Goal: Information Seeking & Learning: Learn about a topic

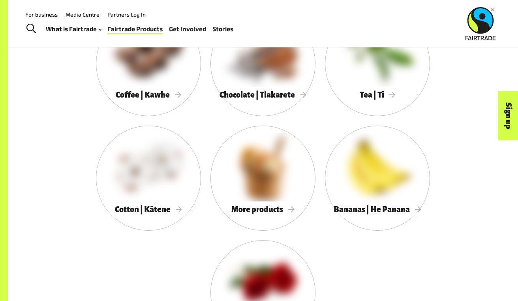
scroll to position [689, 0]
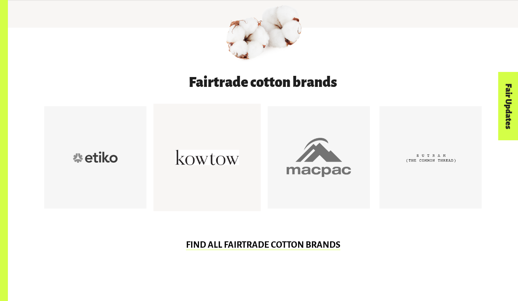
scroll to position [389, 0]
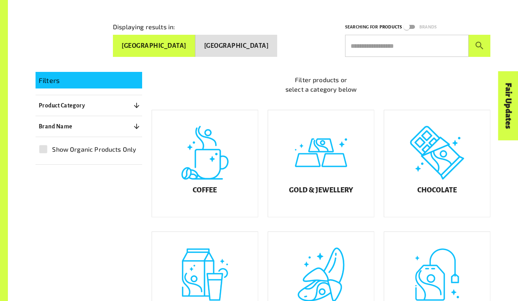
scroll to position [128, 0]
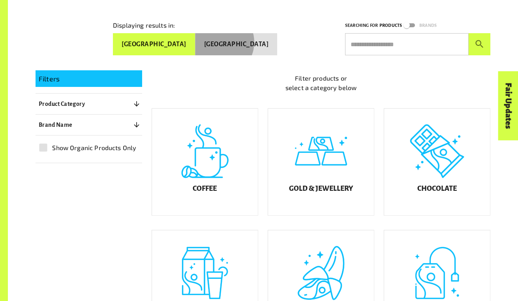
click at [246, 39] on button "New Zealand" at bounding box center [237, 44] width 82 height 22
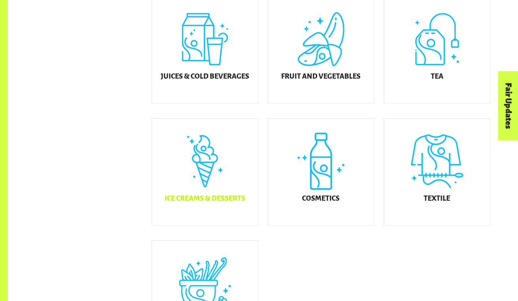
scroll to position [362, 0]
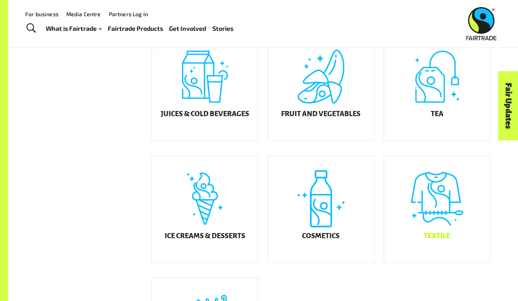
click at [456, 231] on div "Textile" at bounding box center [437, 209] width 106 height 107
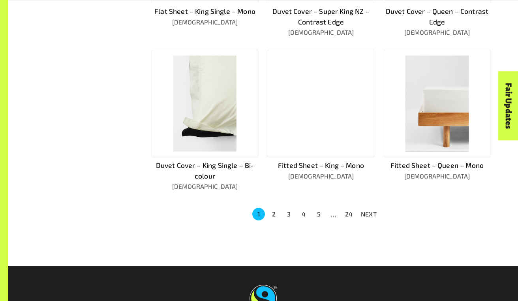
scroll to position [489, 0]
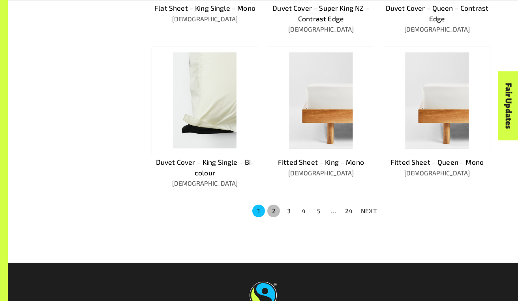
click at [275, 209] on button "2" at bounding box center [273, 211] width 13 height 13
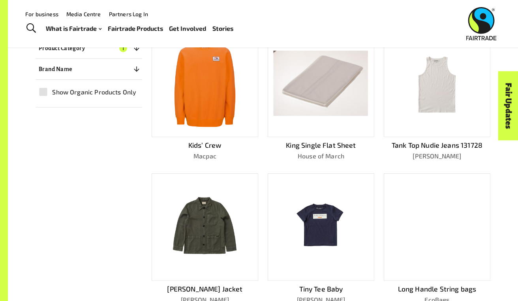
scroll to position [193, 0]
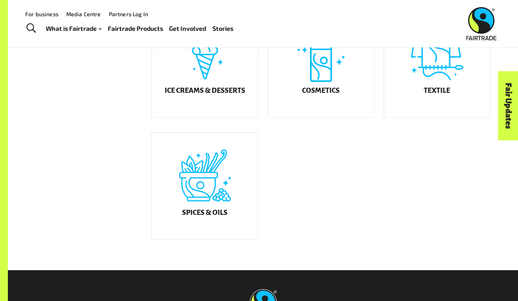
scroll to position [449, 0]
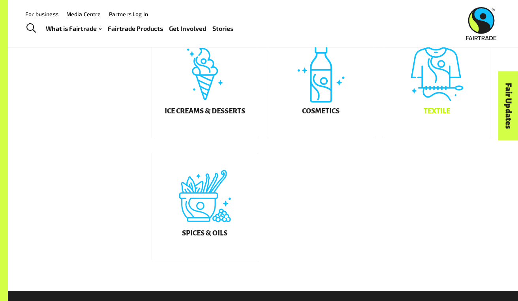
click at [446, 114] on h5 "Textile" at bounding box center [437, 111] width 26 height 8
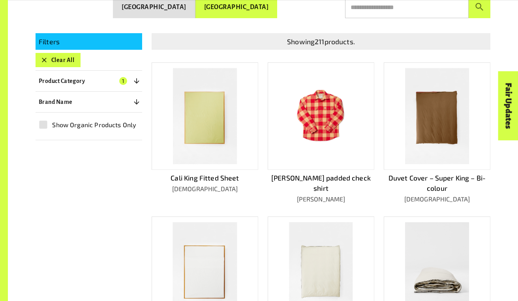
scroll to position [166, 0]
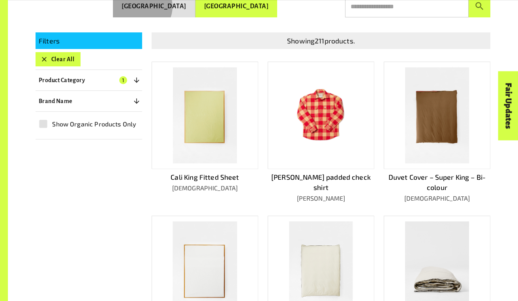
click at [196, 4] on button "Australia" at bounding box center [154, 6] width 83 height 22
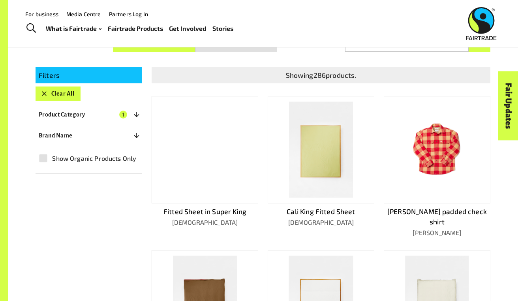
scroll to position [98, 0]
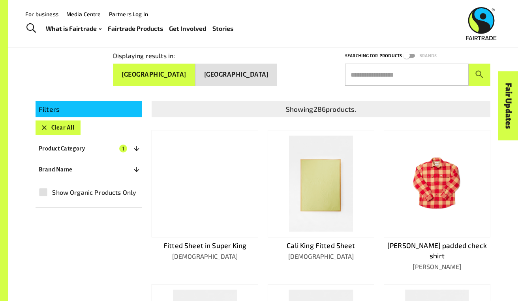
click at [246, 72] on button "New Zealand" at bounding box center [237, 75] width 82 height 22
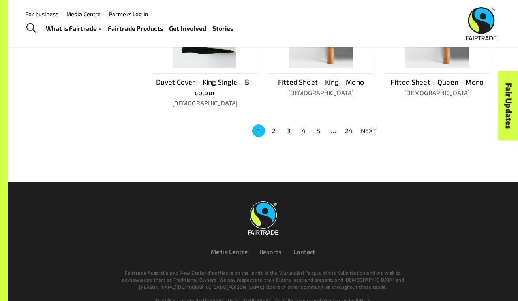
scroll to position [545, 0]
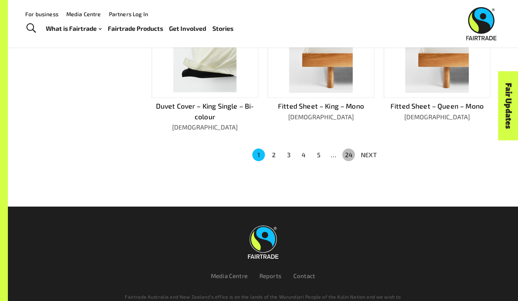
click at [346, 151] on button "24" at bounding box center [348, 155] width 13 height 13
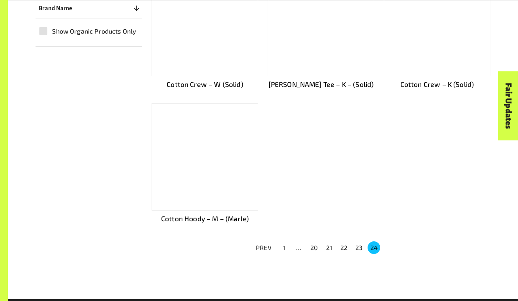
scroll to position [325, 0]
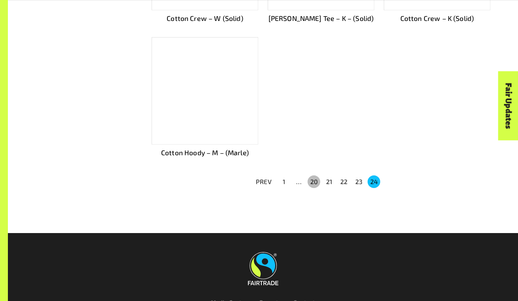
click at [318, 178] on button "20" at bounding box center [314, 181] width 13 height 13
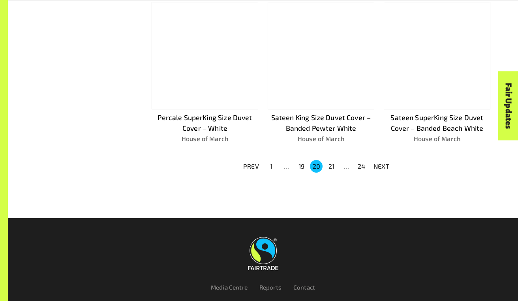
scroll to position [540, 0]
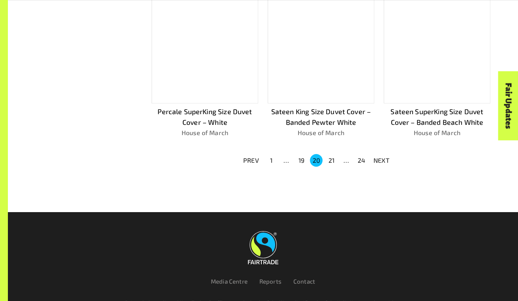
click at [301, 159] on button "19" at bounding box center [301, 160] width 13 height 13
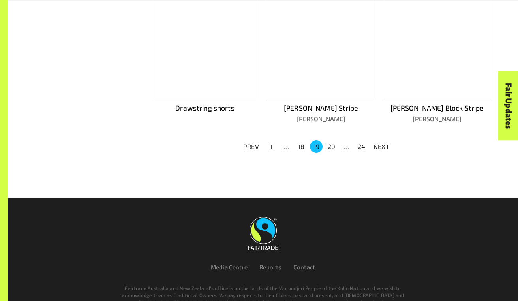
scroll to position [516, 0]
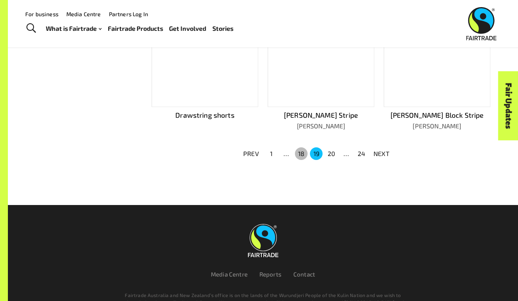
click at [297, 151] on button "18" at bounding box center [301, 153] width 13 height 13
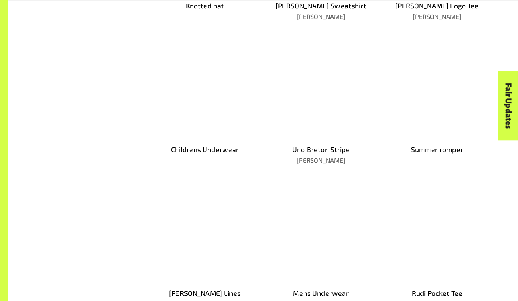
scroll to position [394, 0]
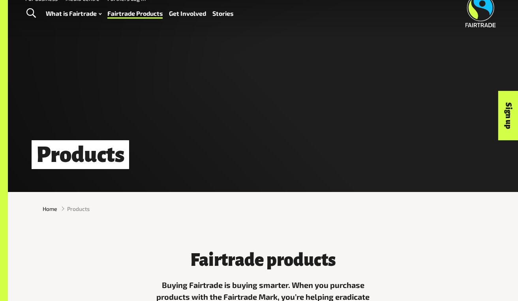
scroll to position [16, 0]
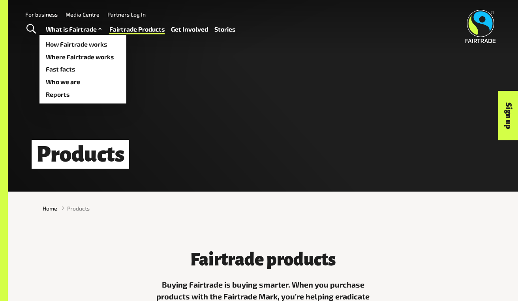
click at [91, 30] on link "What is Fairtrade" at bounding box center [75, 29] width 58 height 11
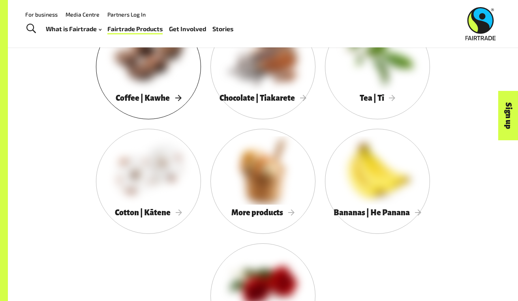
scroll to position [723, 0]
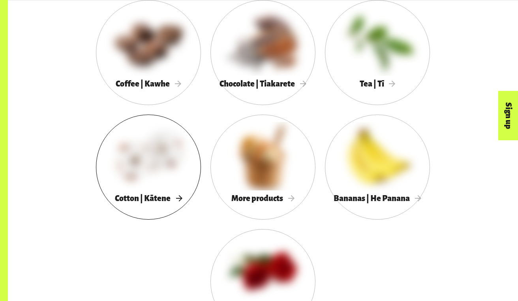
click at [158, 185] on div at bounding box center [148, 156] width 105 height 68
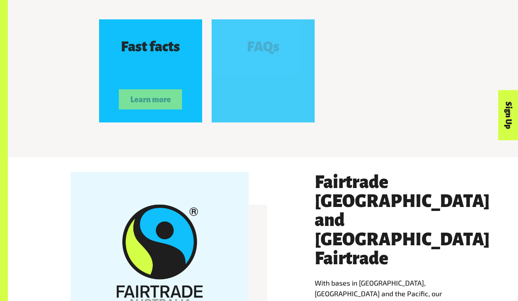
scroll to position [1266, 0]
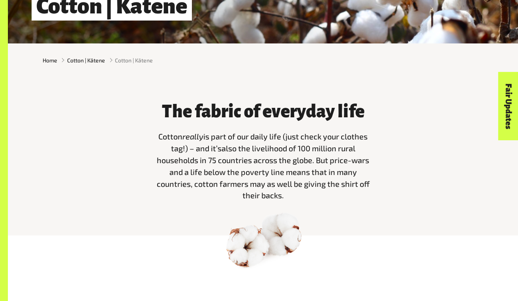
scroll to position [165, 0]
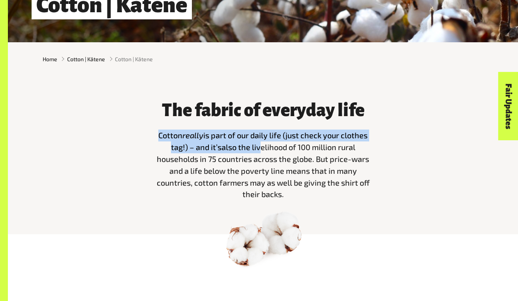
drag, startPoint x: 157, startPoint y: 135, endPoint x: 257, endPoint y: 154, distance: 101.7
click at [258, 154] on p "Cotton really is part of our daily life (just check your clothes tag!) – and it…" at bounding box center [263, 165] width 216 height 71
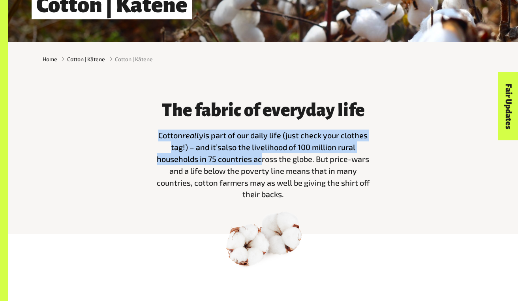
click at [257, 154] on span "also the livelihood of 100 million rural households in 75 countries across the …" at bounding box center [263, 170] width 213 height 56
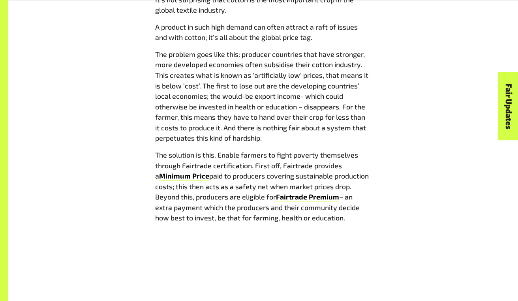
scroll to position [963, 0]
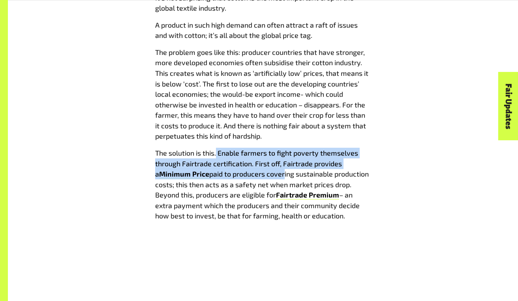
drag, startPoint x: 217, startPoint y: 147, endPoint x: 278, endPoint y: 171, distance: 65.7
click at [278, 171] on p "The solution is this. Enable farmers to fight poverty themselves through Fairtr…" at bounding box center [263, 184] width 216 height 73
click at [277, 171] on span "paid to producers covering sustainable production costs; this then acts as a sa…" at bounding box center [262, 184] width 214 height 30
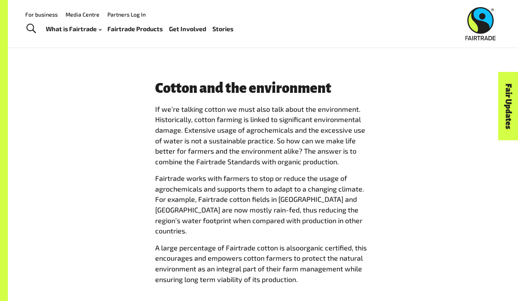
scroll to position [1424, 0]
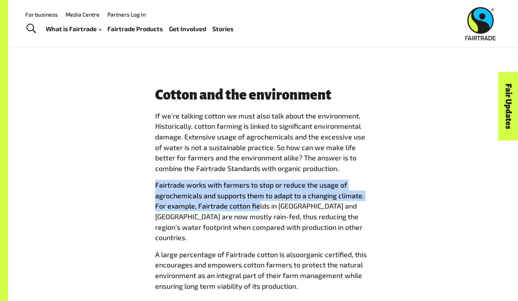
drag, startPoint x: 151, startPoint y: 171, endPoint x: 259, endPoint y: 196, distance: 110.6
click at [260, 196] on div "Cotton and the environment If we’re talking cotton we must also talk about the …" at bounding box center [263, 193] width 225 height 210
click at [259, 196] on span "Fairtrade works with farmers to stop or reduce the usage of agrochemicals and s…" at bounding box center [259, 211] width 209 height 61
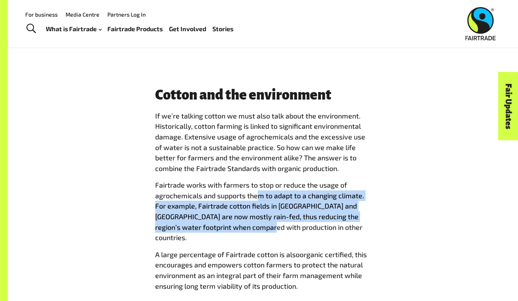
drag, startPoint x: 259, startPoint y: 186, endPoint x: 259, endPoint y: 214, distance: 27.3
click at [259, 214] on span "Fairtrade works with farmers to stop or reduce the usage of agrochemicals and s…" at bounding box center [259, 211] width 209 height 61
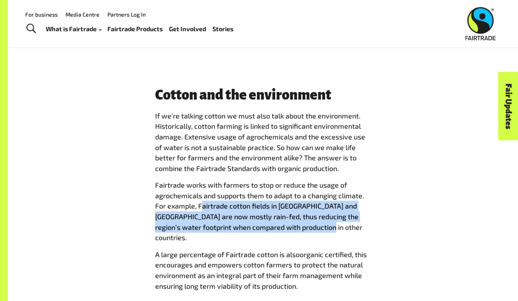
drag, startPoint x: 200, startPoint y: 190, endPoint x: 313, endPoint y: 215, distance: 115.3
click at [314, 215] on span "Fairtrade works with farmers to stop or reduce the usage of agrochemicals and s…" at bounding box center [259, 211] width 209 height 61
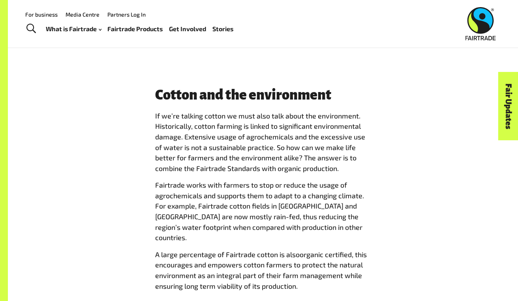
click at [326, 218] on p "Fairtrade works with farmers to stop or reduce the usage of agrochemicals and s…" at bounding box center [263, 211] width 216 height 63
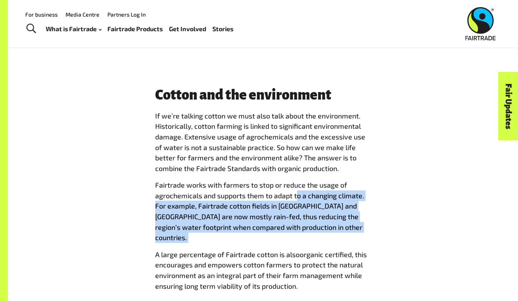
drag, startPoint x: 329, startPoint y: 218, endPoint x: 297, endPoint y: 185, distance: 45.5
click at [297, 185] on p "Fairtrade works with farmers to stop or reduce the usage of agrochemicals and s…" at bounding box center [263, 211] width 216 height 63
click at [297, 185] on span "Fairtrade works with farmers to stop or reduce the usage of agrochemicals and s…" at bounding box center [259, 211] width 209 height 61
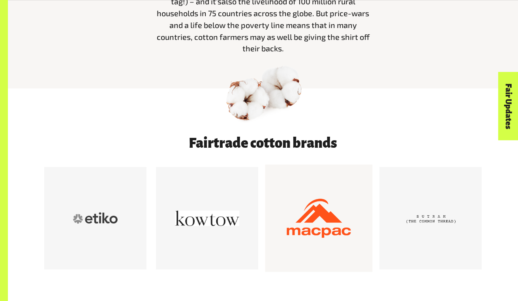
scroll to position [312, 0]
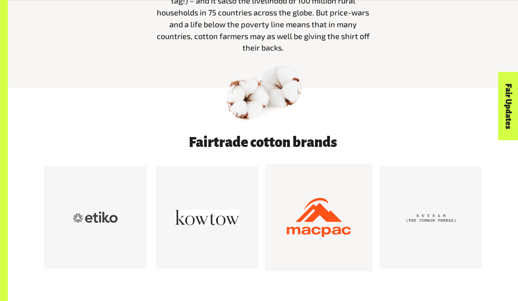
click at [315, 234] on div at bounding box center [319, 217] width 64 height 64
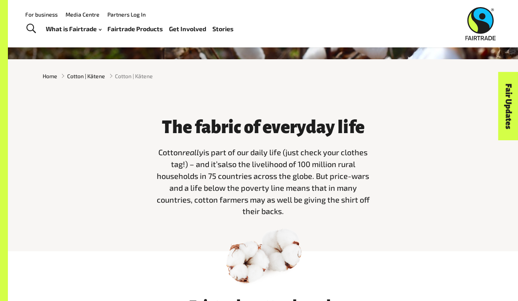
scroll to position [147, 0]
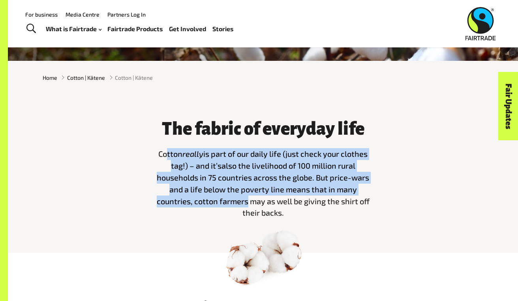
drag, startPoint x: 165, startPoint y: 152, endPoint x: 243, endPoint y: 197, distance: 90.3
click at [243, 197] on p "Cotton really is part of our daily life (just check your clothes tag!) – and it…" at bounding box center [263, 183] width 216 height 71
click at [243, 197] on span "also the livelihood of 100 million rural households in 75 countries across the …" at bounding box center [263, 189] width 213 height 56
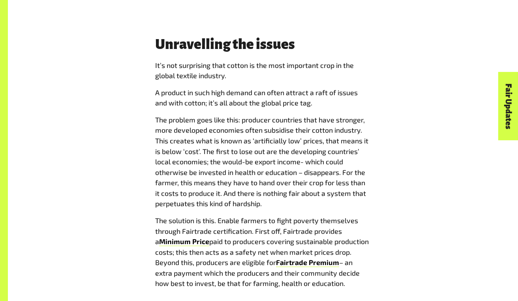
scroll to position [897, 0]
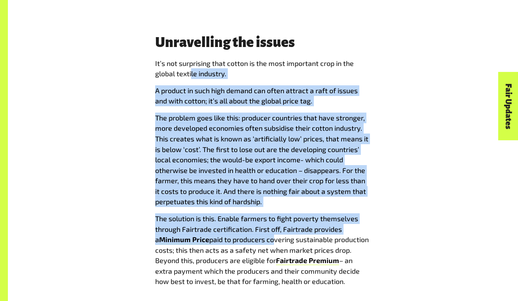
drag, startPoint x: 191, startPoint y: 66, endPoint x: 268, endPoint y: 230, distance: 181.3
click at [268, 230] on span "I t’s not surprising that cotton is the most important crop in the global texti…" at bounding box center [263, 172] width 216 height 229
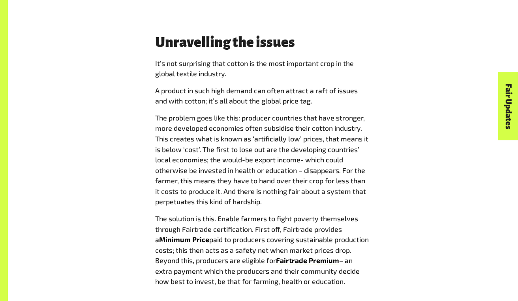
click at [278, 244] on span "paid to producers covering sustainable production costs; this then acts as a sa…" at bounding box center [262, 250] width 214 height 30
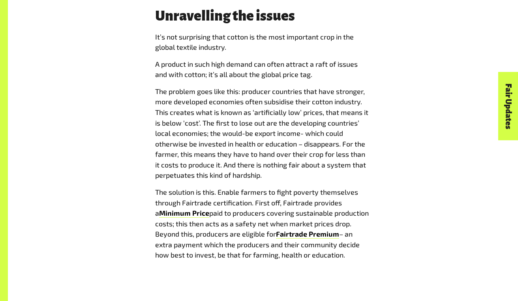
scroll to position [926, 0]
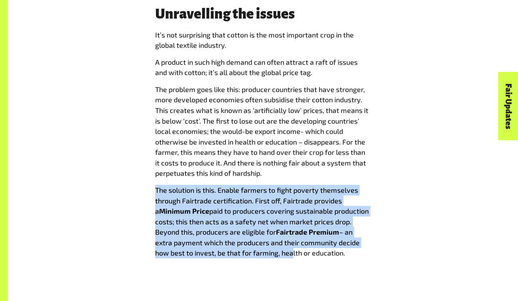
drag, startPoint x: 290, startPoint y: 247, endPoint x: 280, endPoint y: 178, distance: 69.4
click at [280, 178] on span "I t’s not surprising that cotton is the most important crop in the global texti…" at bounding box center [263, 144] width 216 height 229
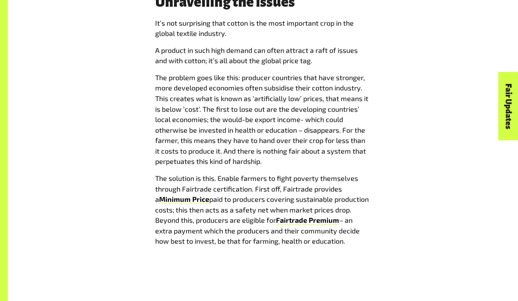
scroll to position [942, 0]
